Goal: Find specific page/section: Find specific page/section

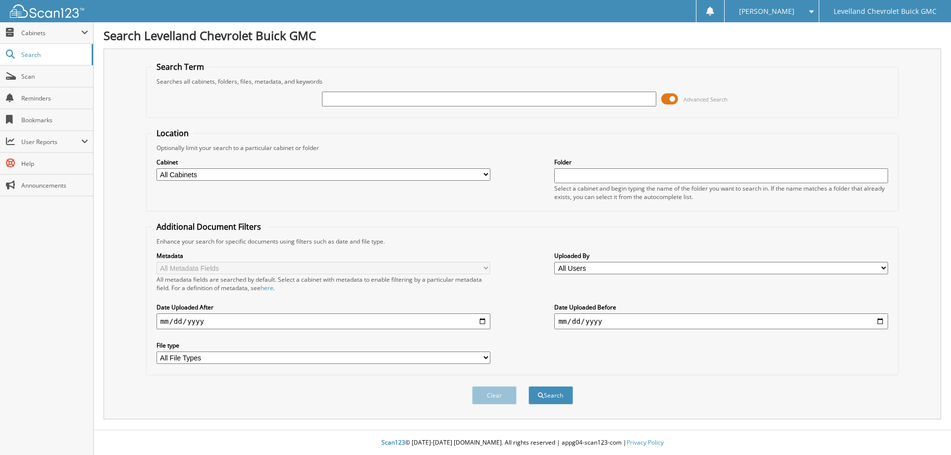
click at [472, 101] on input "text" at bounding box center [489, 99] width 334 height 15
type input "k5226513"
click at [528, 386] on button "Search" at bounding box center [550, 395] width 45 height 18
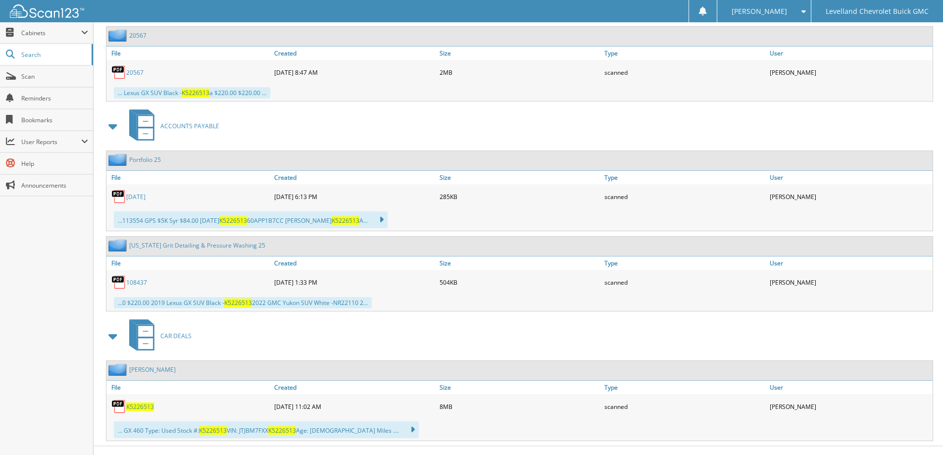
scroll to position [739, 0]
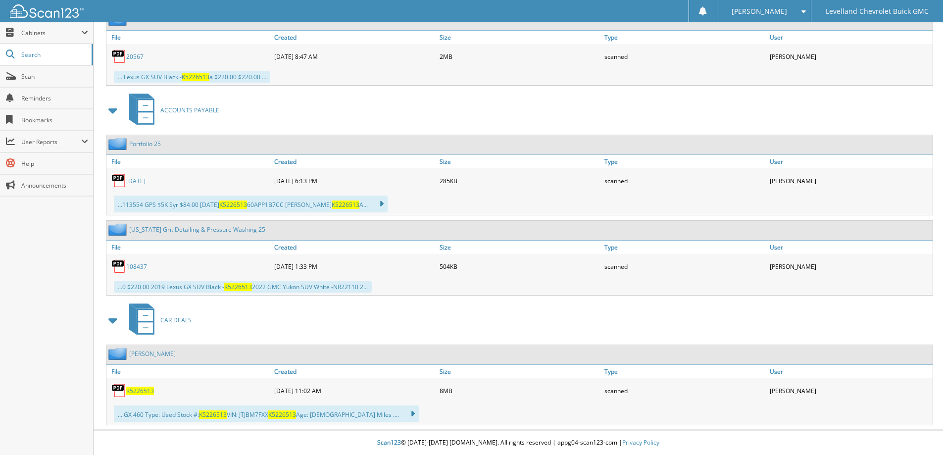
click at [142, 391] on span "K5226513" at bounding box center [140, 391] width 28 height 8
click at [133, 391] on span "K5226513" at bounding box center [140, 391] width 28 height 8
click at [31, 80] on span "Scan" at bounding box center [54, 76] width 67 height 8
